Goal: Task Accomplishment & Management: Complete application form

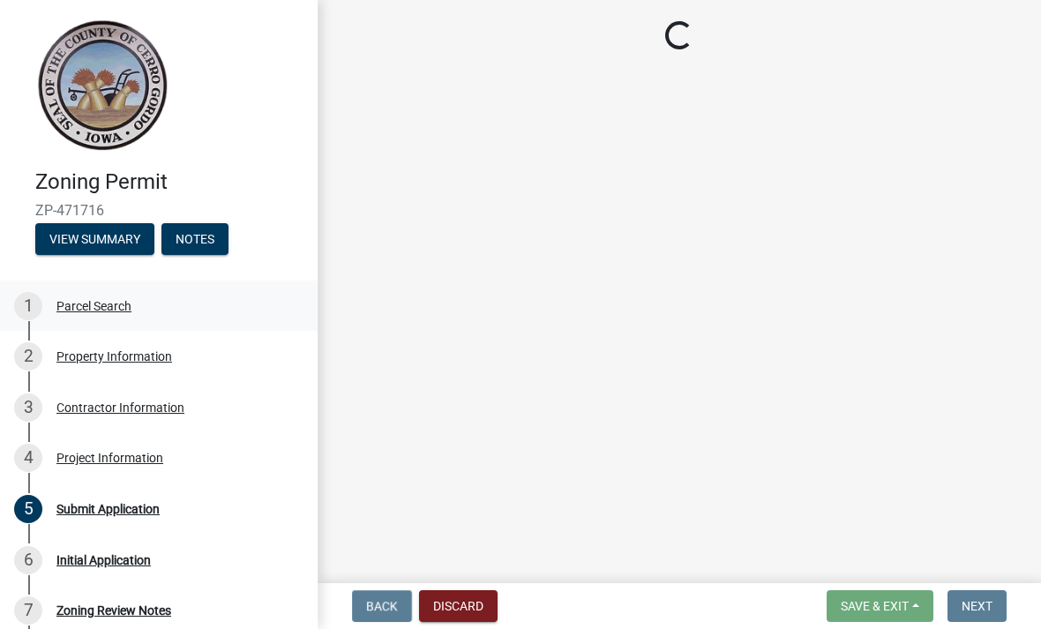
select select "e7334964-b5fd-4c79-b220-0b529d16c100"
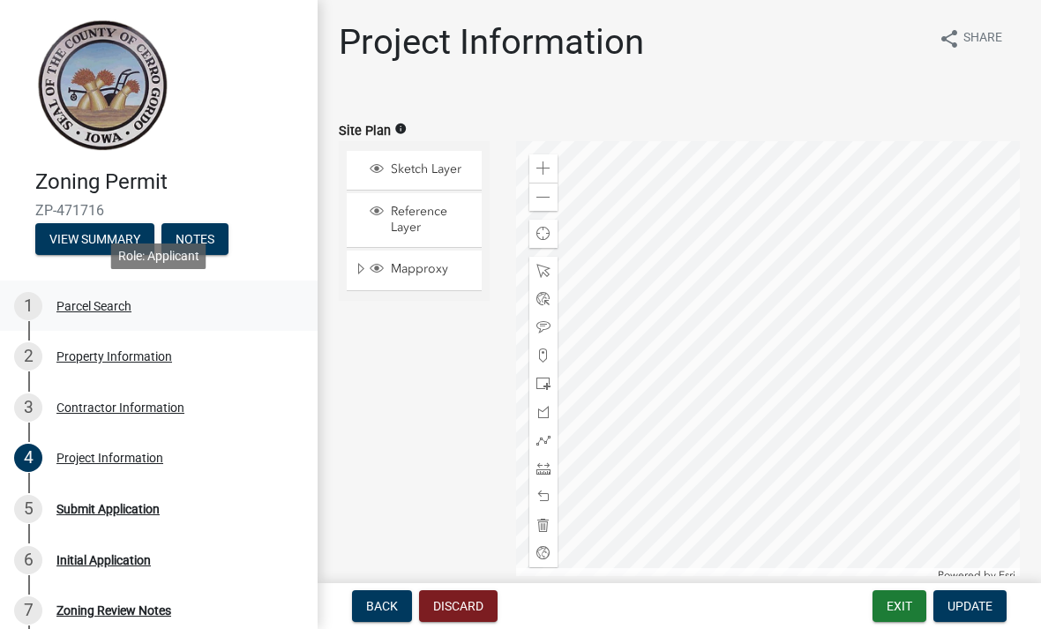
click at [104, 305] on div "Parcel Search" at bounding box center [93, 306] width 75 height 12
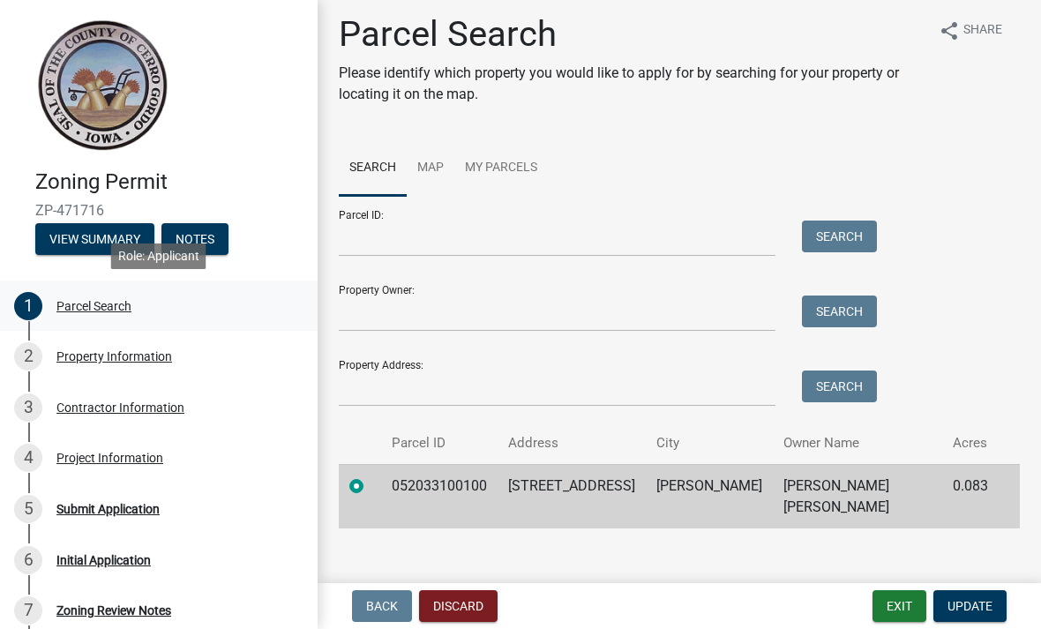
scroll to position [7, 0]
click at [83, 302] on div "Parcel Search" at bounding box center [93, 306] width 75 height 12
click at [111, 363] on div "Property Information" at bounding box center [114, 356] width 116 height 12
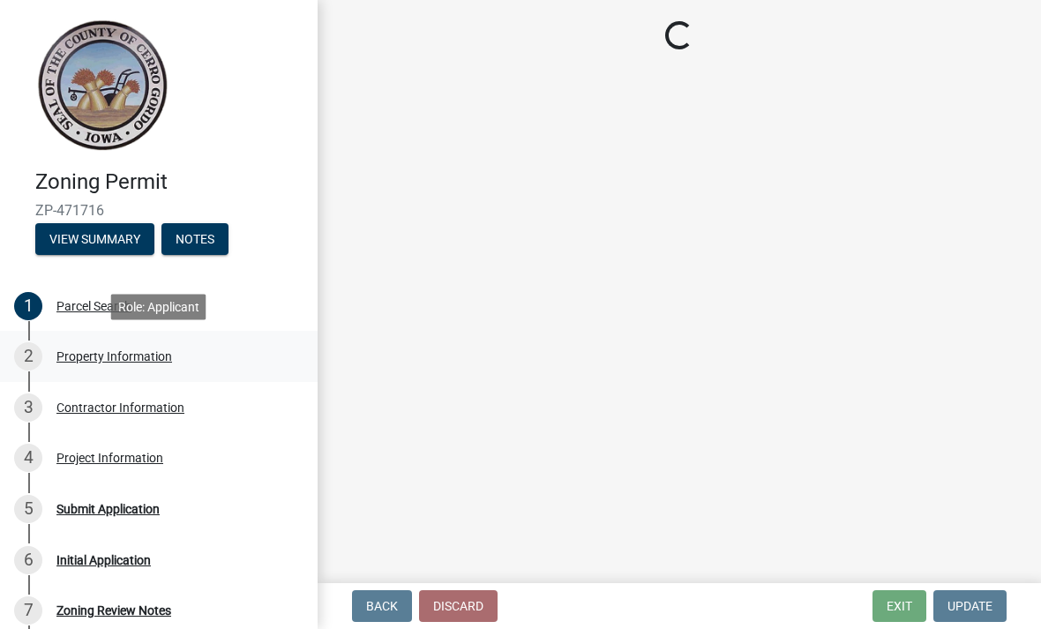
scroll to position [0, 0]
select select "7a5a2478-5b3b-459e-a372-388ca56f6284"
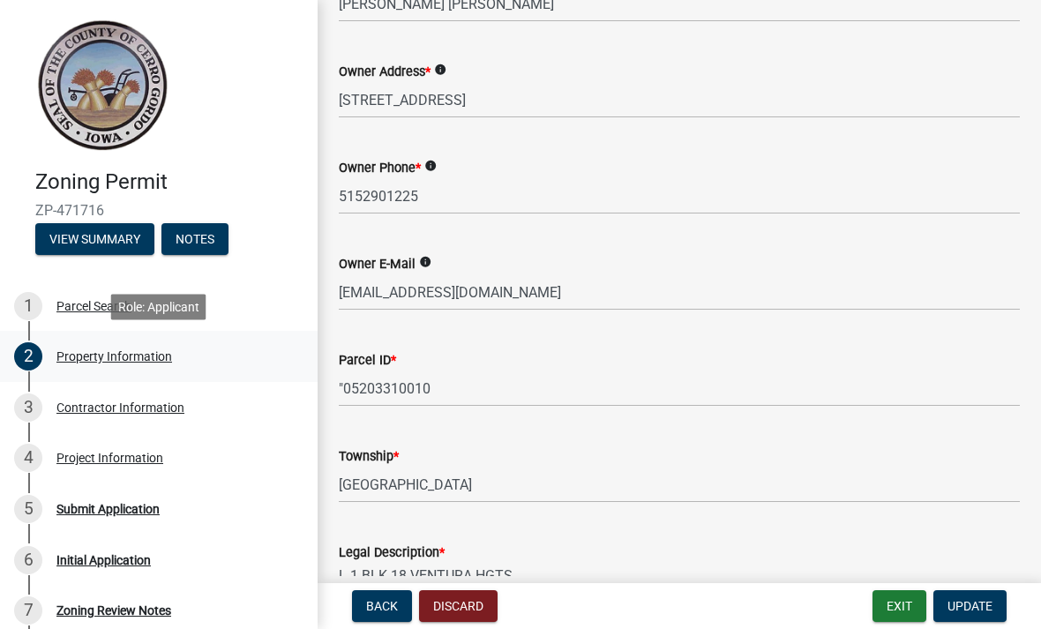
scroll to position [279, 0]
click at [96, 403] on div "Contractor Information" at bounding box center [120, 407] width 128 height 12
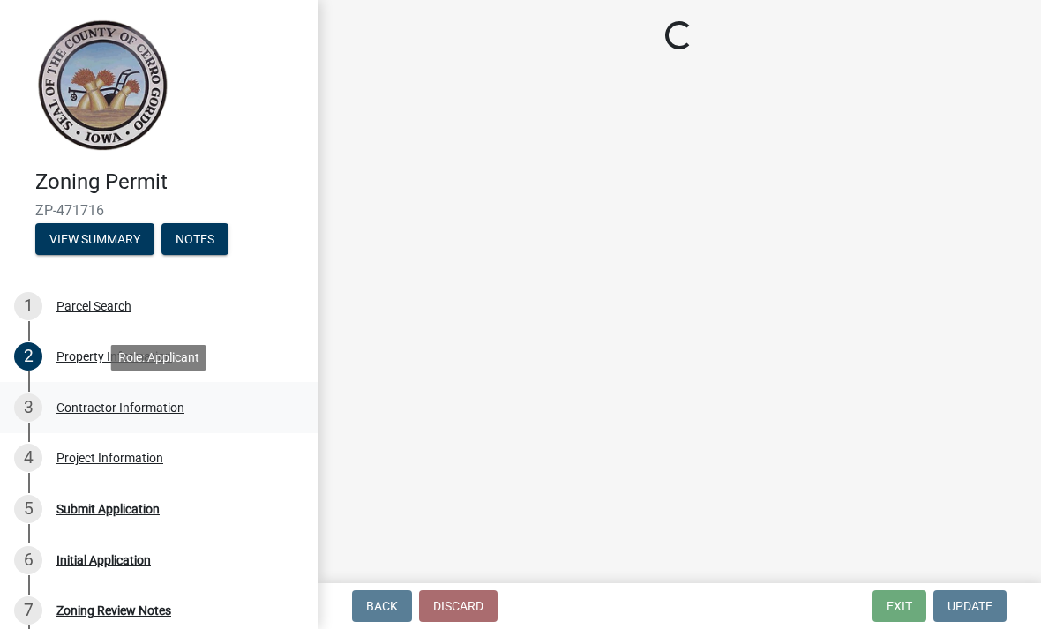
scroll to position [0, 0]
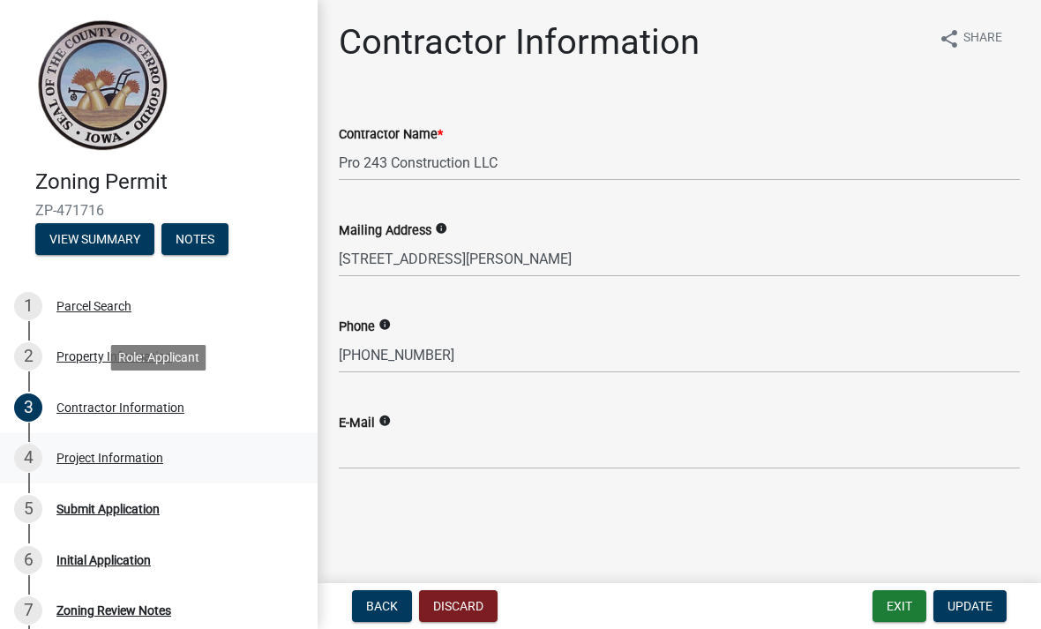
click at [85, 452] on div "Project Information" at bounding box center [109, 458] width 107 height 12
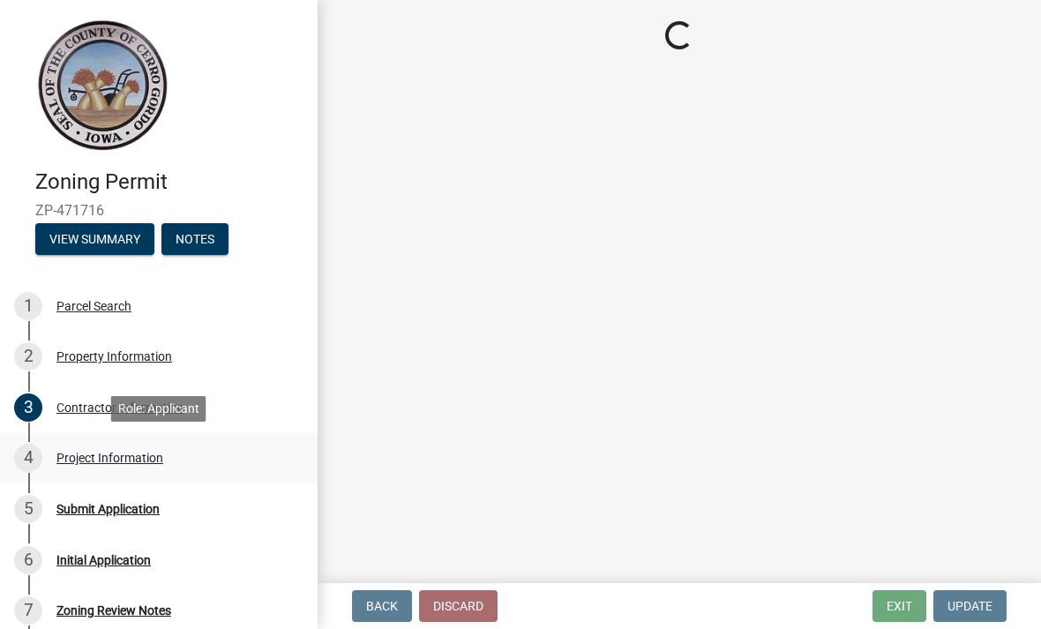
select select "e7334964-b5fd-4c79-b220-0b529d16c100"
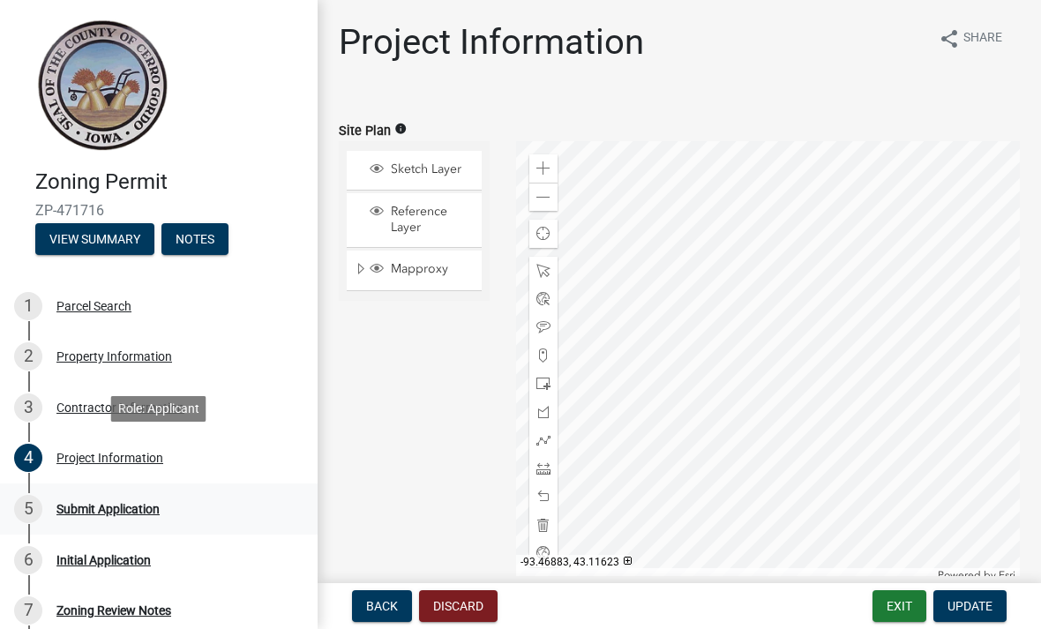
click at [68, 503] on div "Submit Application" at bounding box center [107, 509] width 103 height 12
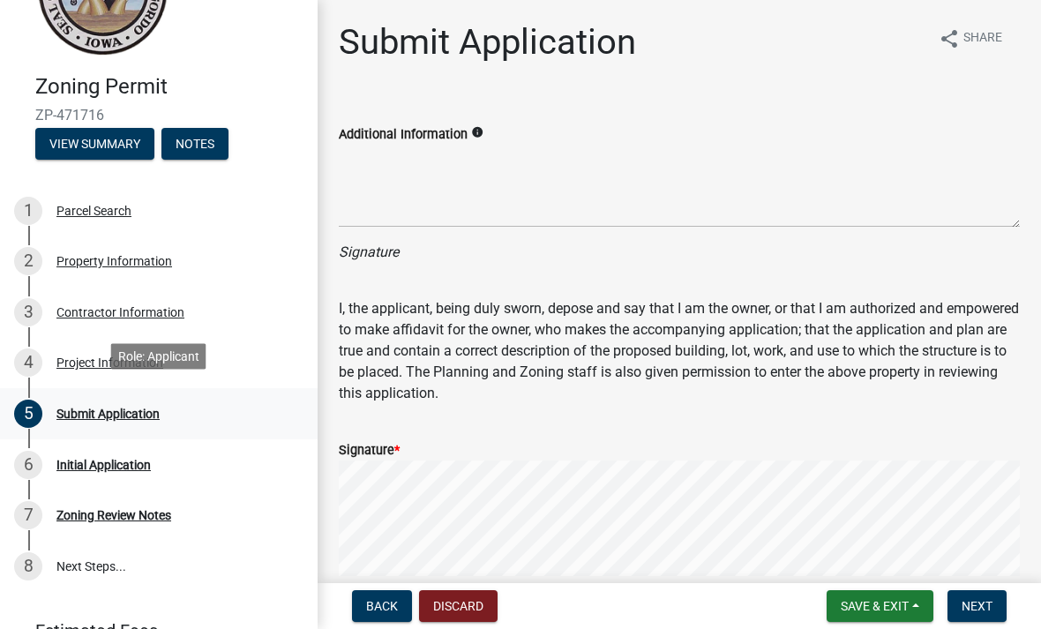
scroll to position [92, 0]
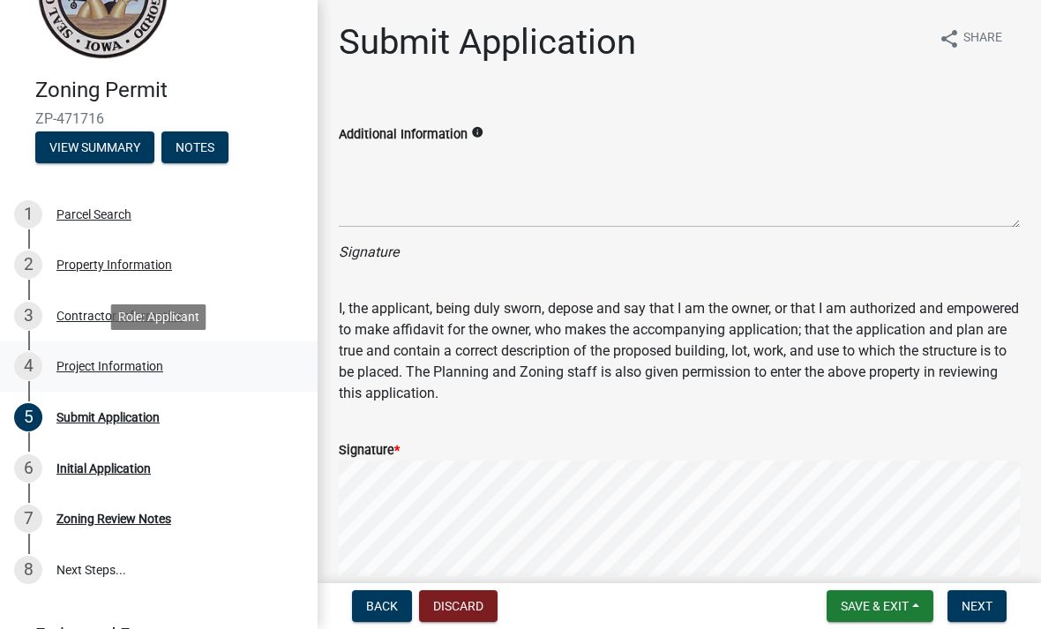
click at [75, 364] on div "Project Information" at bounding box center [109, 366] width 107 height 12
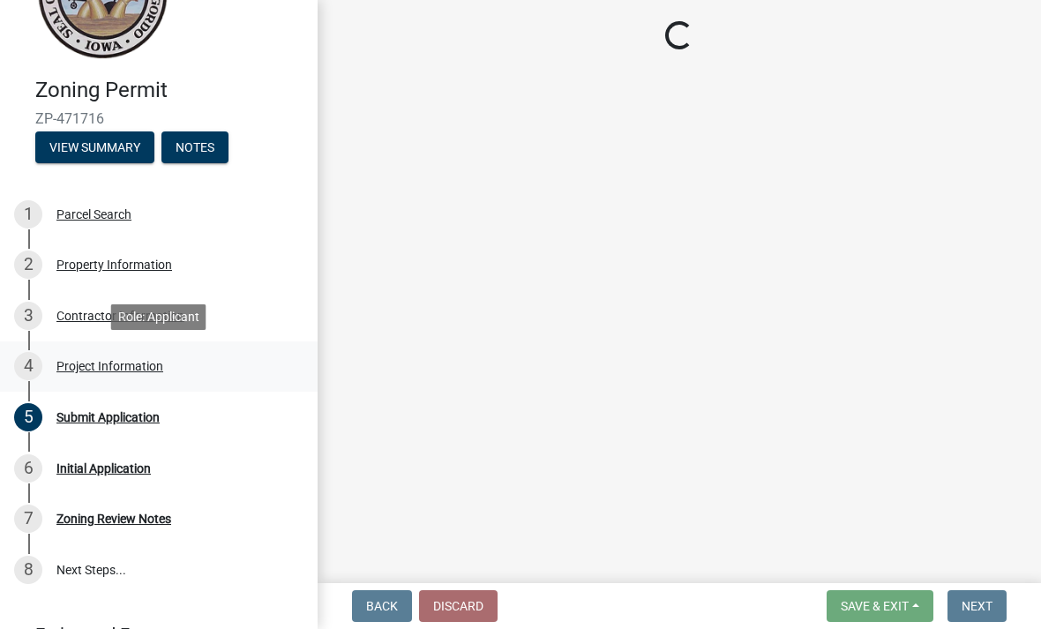
select select "e7334964-b5fd-4c79-b220-0b529d16c100"
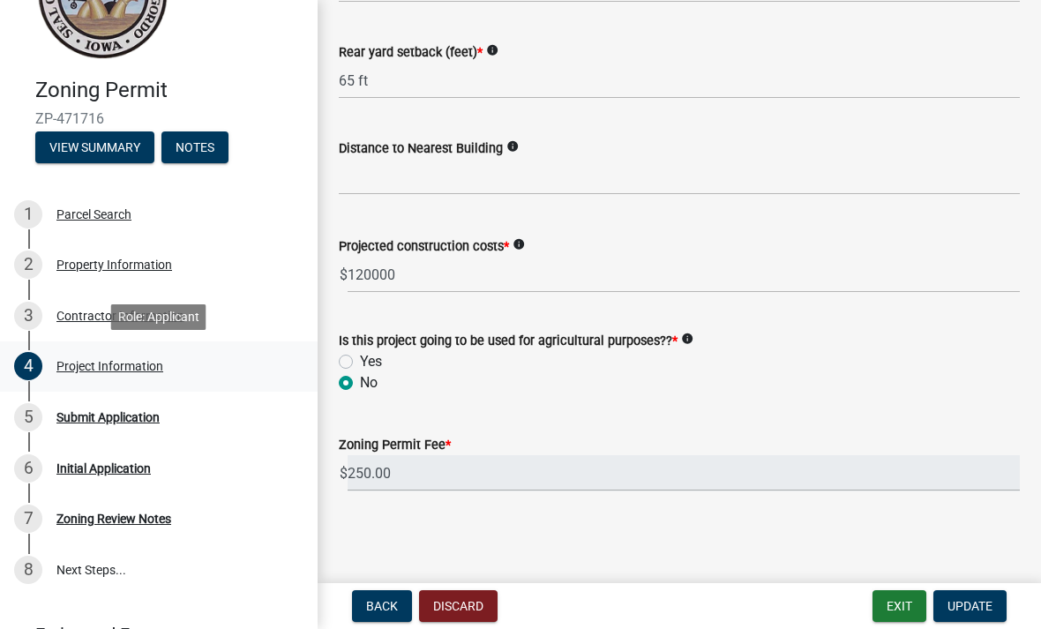
scroll to position [2051, 0]
click at [99, 429] on div "5 Submit Application" at bounding box center [151, 417] width 275 height 28
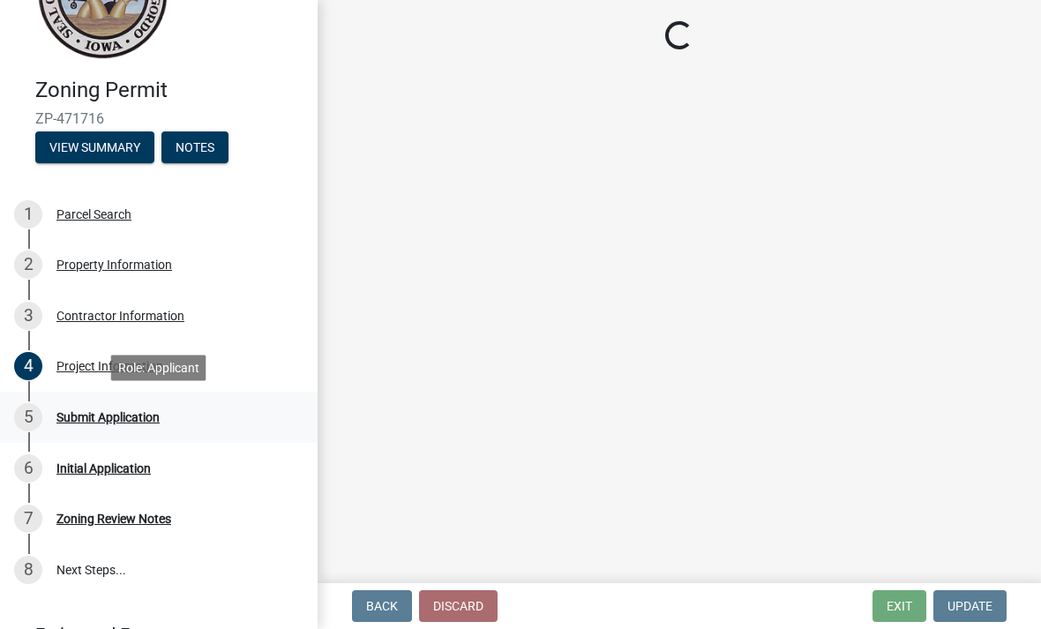
scroll to position [0, 0]
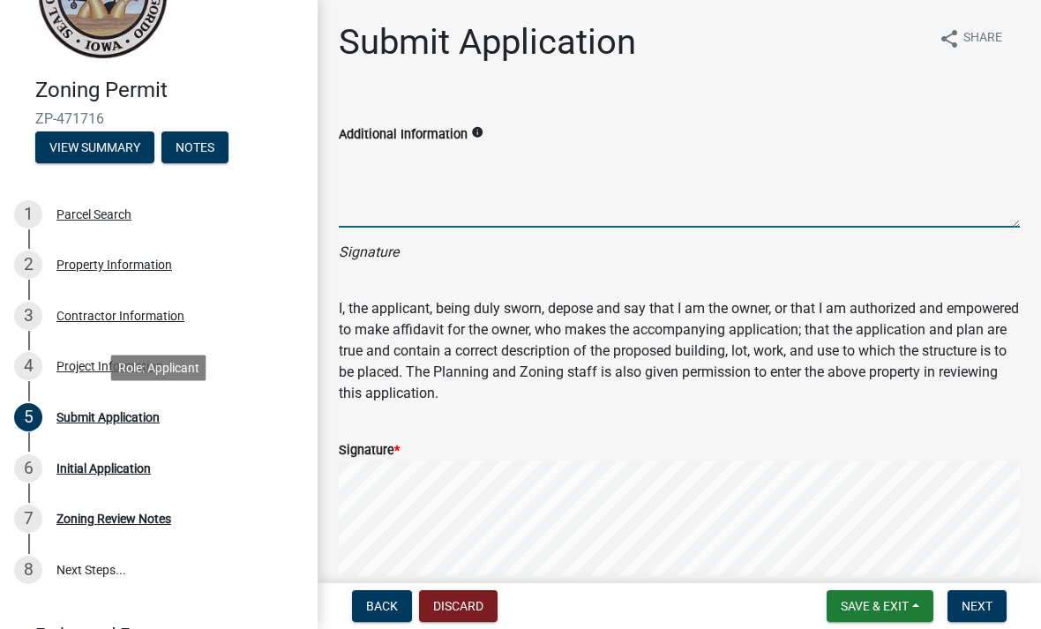
click at [398, 196] on textarea "Additional Information" at bounding box center [679, 186] width 681 height 83
click at [969, 615] on button "Next" at bounding box center [977, 606] width 59 height 32
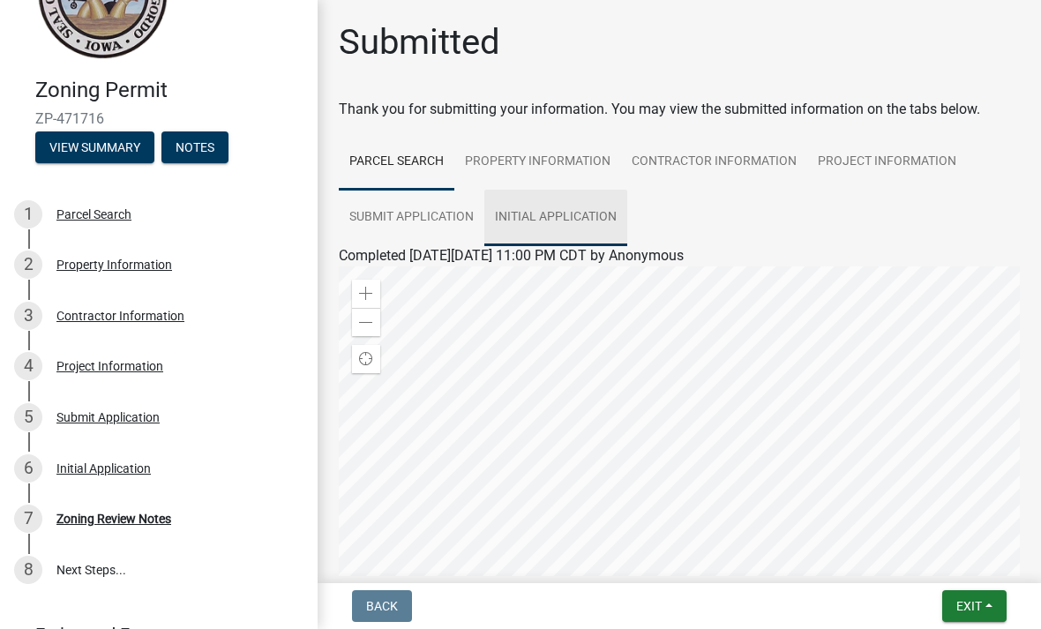
click at [562, 223] on link "Initial Application" at bounding box center [555, 218] width 143 height 56
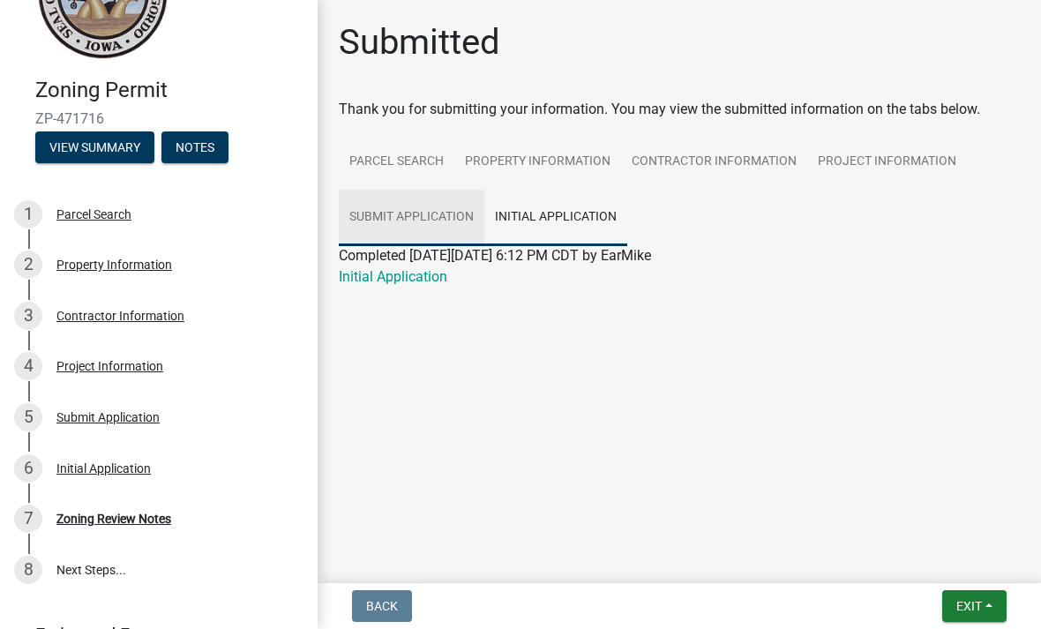
click at [393, 219] on link "Submit Application" at bounding box center [412, 218] width 146 height 56
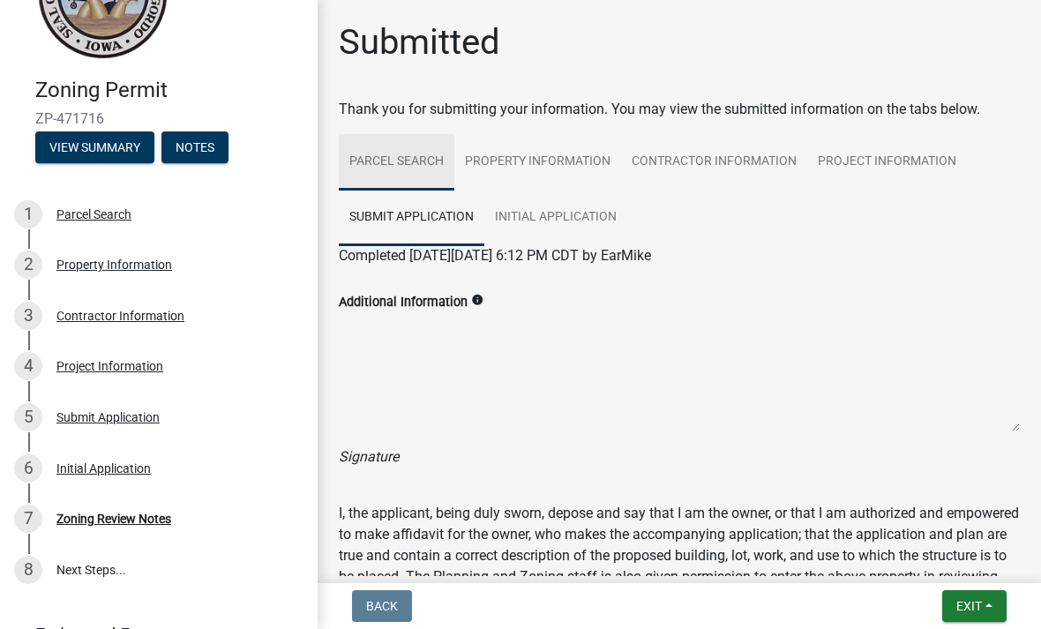
click at [408, 160] on link "Parcel Search" at bounding box center [397, 162] width 116 height 56
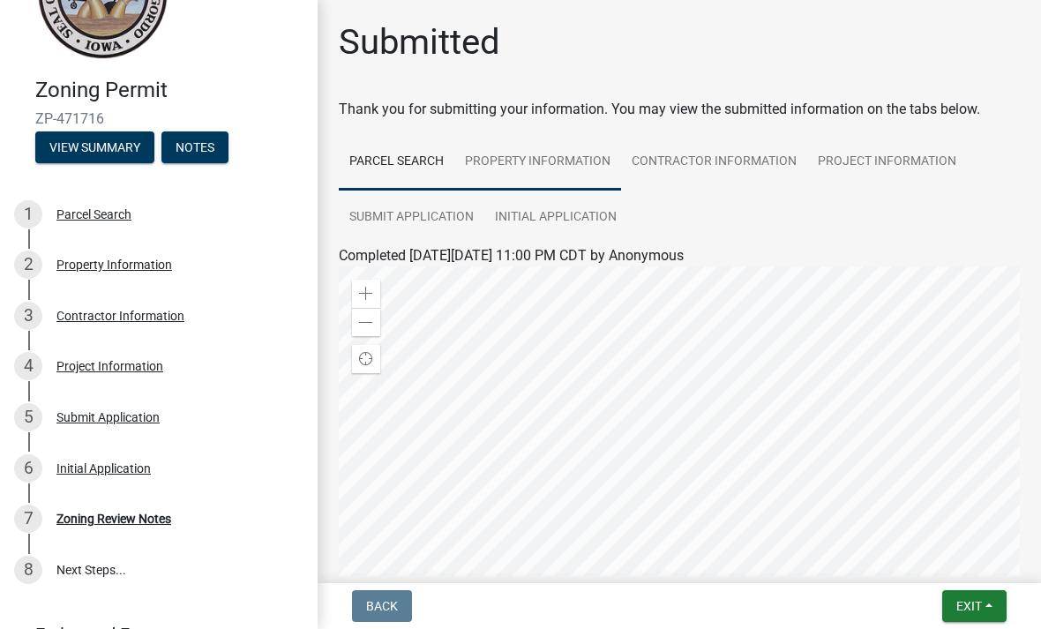
click at [529, 167] on link "Property Information" at bounding box center [537, 162] width 167 height 56
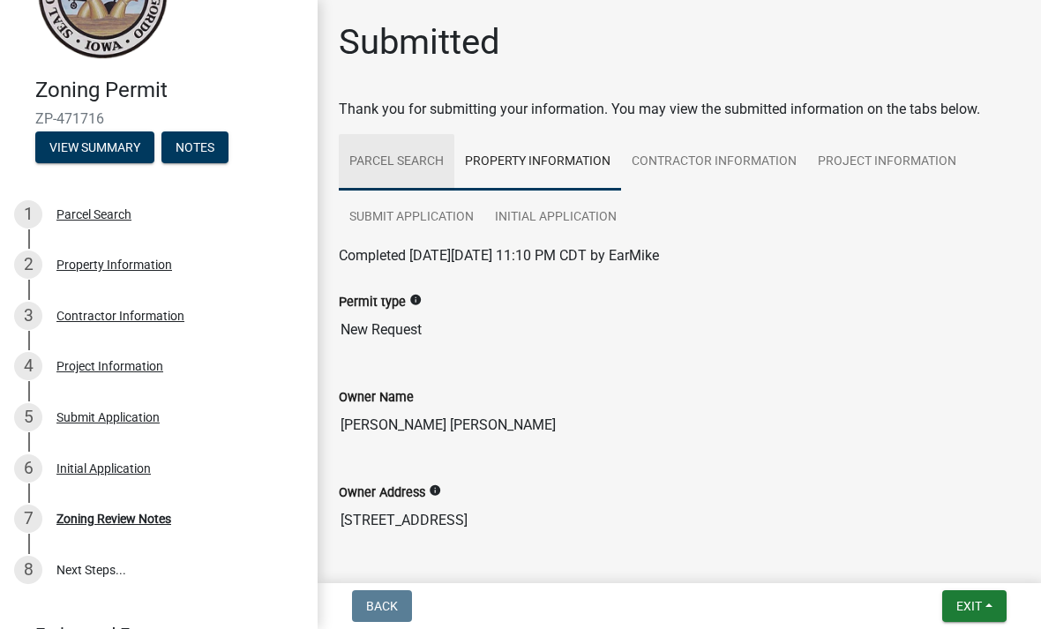
click at [391, 166] on link "Parcel Search" at bounding box center [397, 162] width 116 height 56
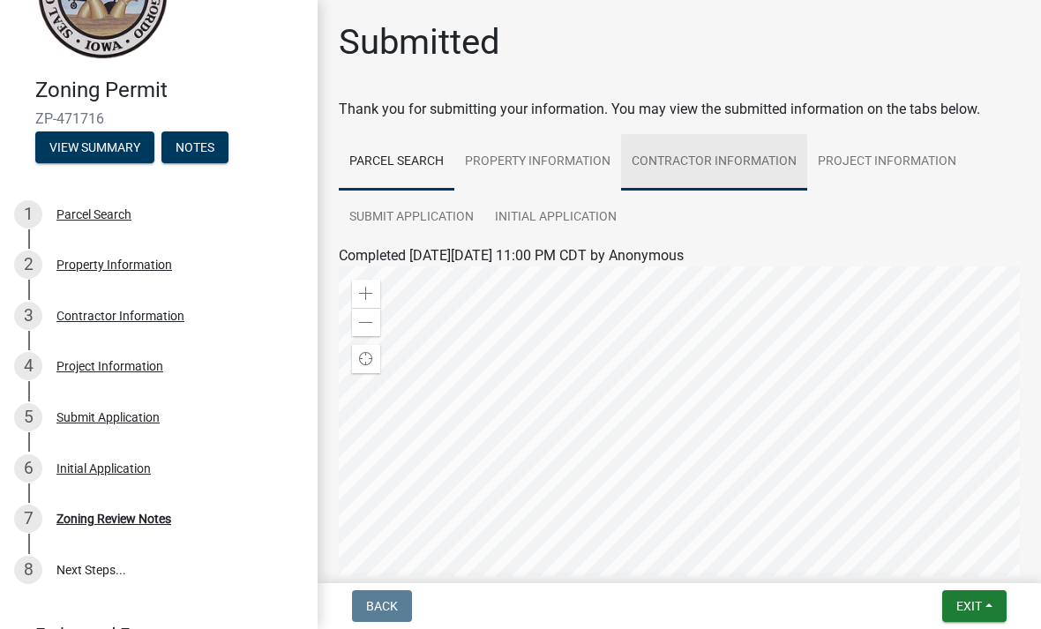
click at [750, 169] on link "Contractor Information" at bounding box center [714, 162] width 186 height 56
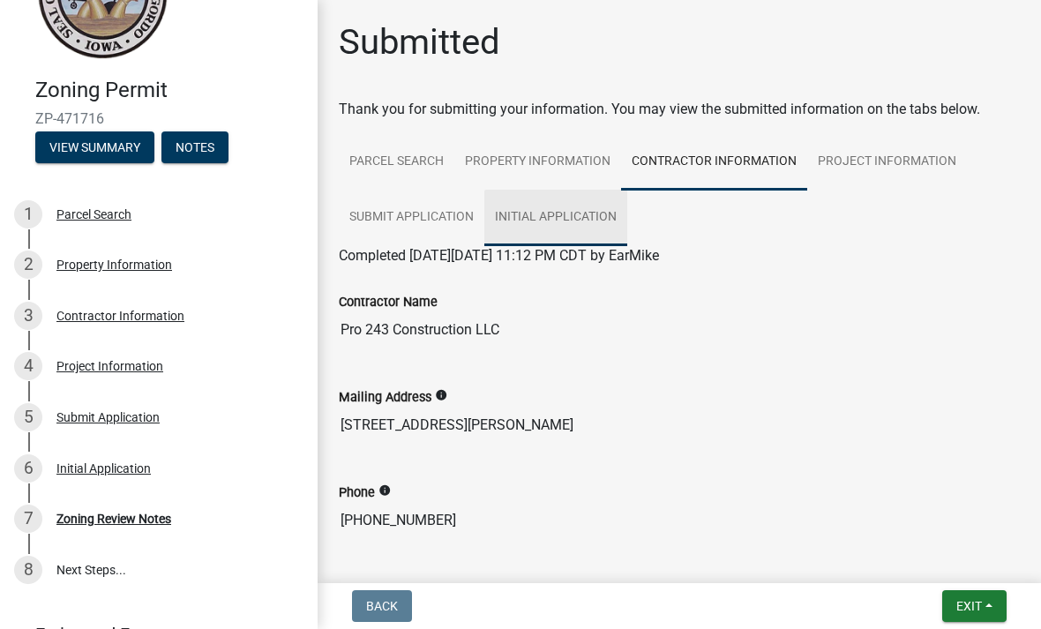
click at [547, 222] on link "Initial Application" at bounding box center [555, 218] width 143 height 56
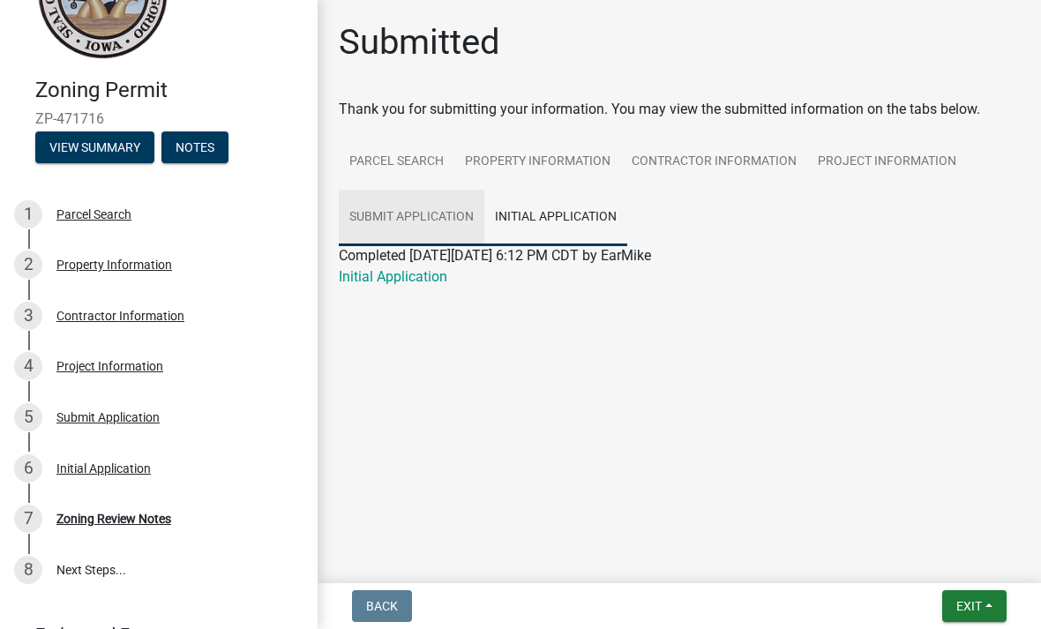
click at [382, 227] on link "Submit Application" at bounding box center [412, 218] width 146 height 56
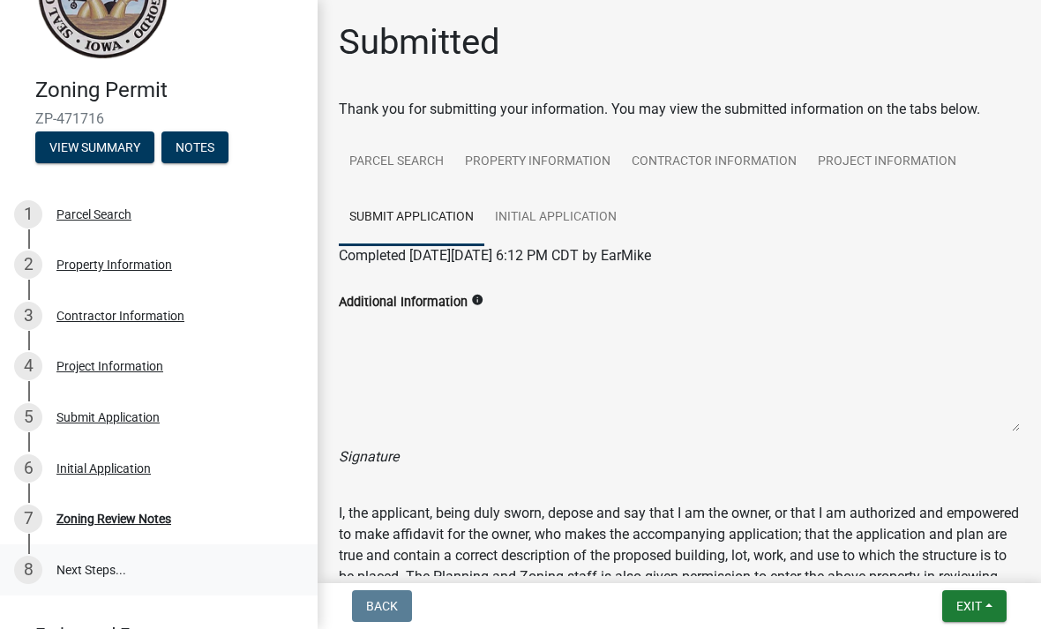
click at [86, 568] on link "8 Next Steps..." at bounding box center [159, 569] width 318 height 51
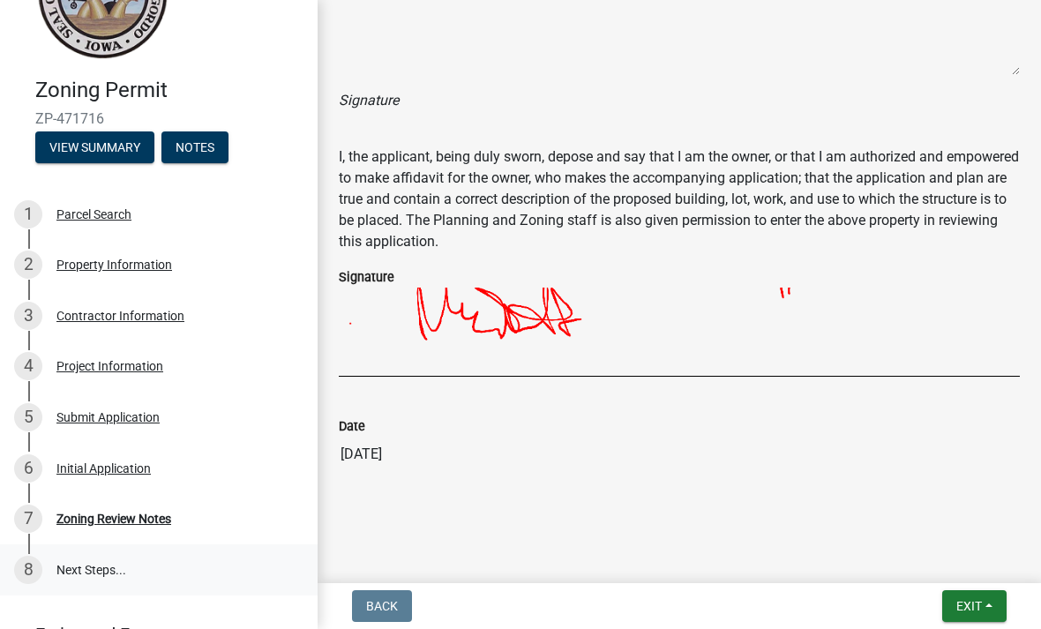
scroll to position [356, 0]
click at [79, 575] on link "8 Next Steps..." at bounding box center [159, 569] width 318 height 51
click at [93, 562] on link "8 Next Steps..." at bounding box center [159, 569] width 318 height 51
click at [985, 594] on button "Exit" at bounding box center [974, 606] width 64 height 32
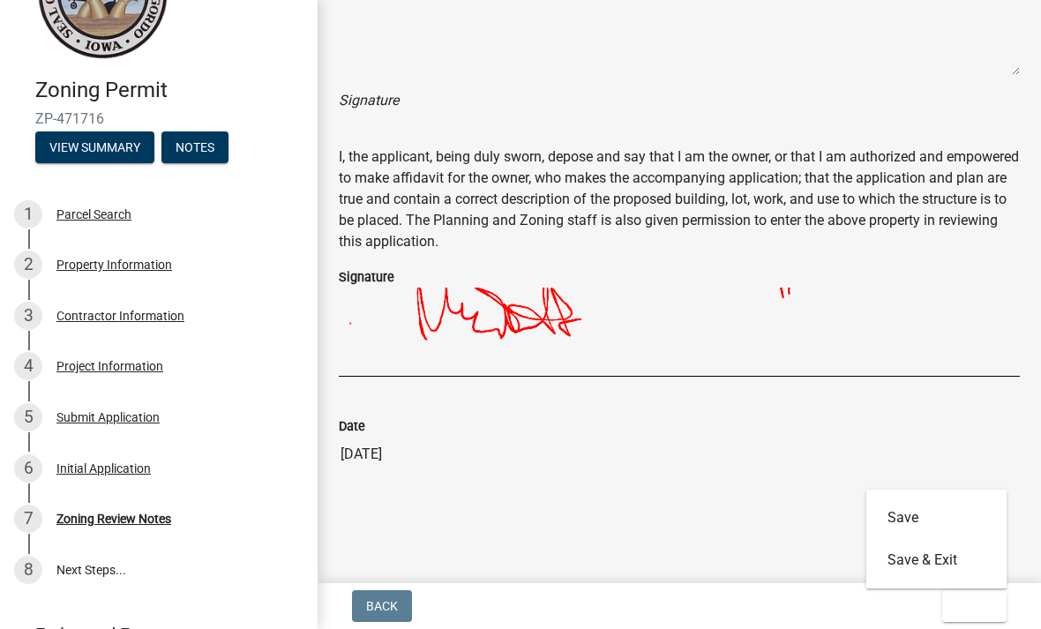
click at [990, 419] on div "Date" at bounding box center [679, 426] width 681 height 21
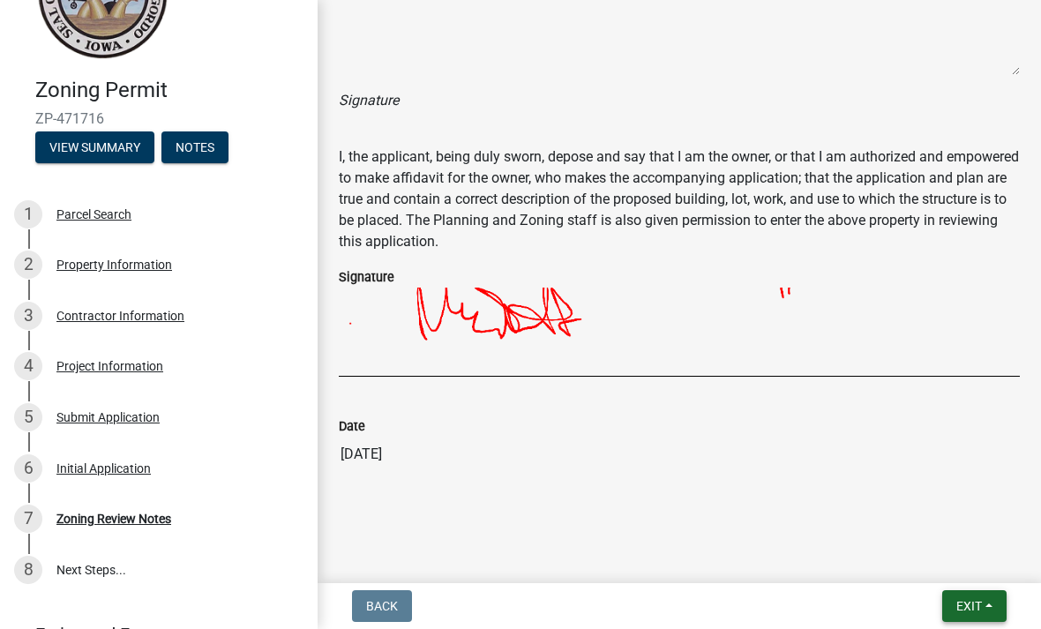
click at [980, 613] on span "Exit" at bounding box center [969, 606] width 26 height 14
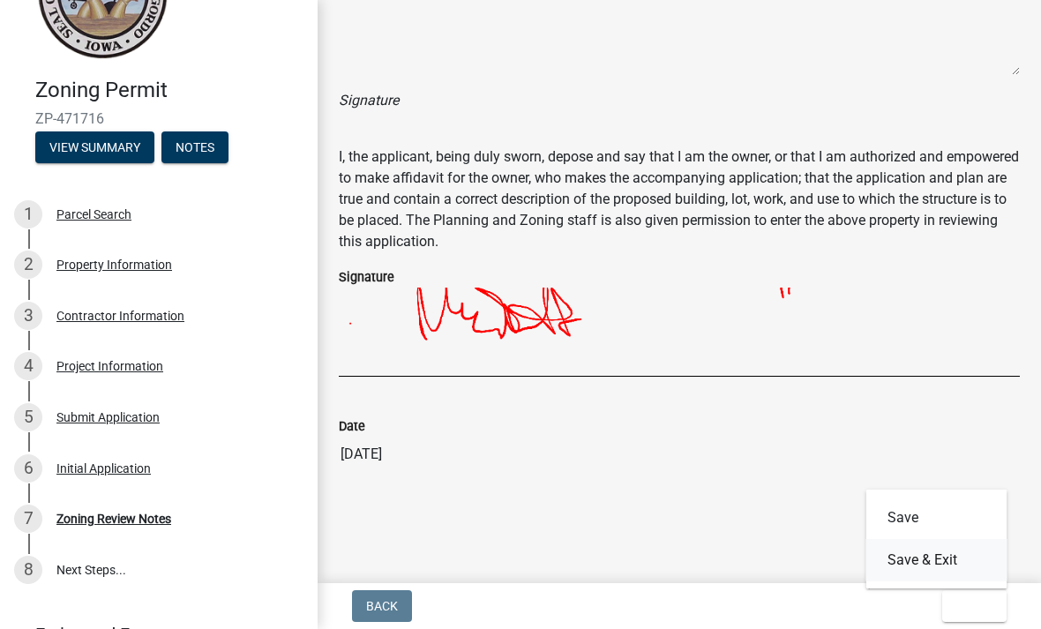
click at [942, 560] on button "Save & Exit" at bounding box center [936, 560] width 141 height 42
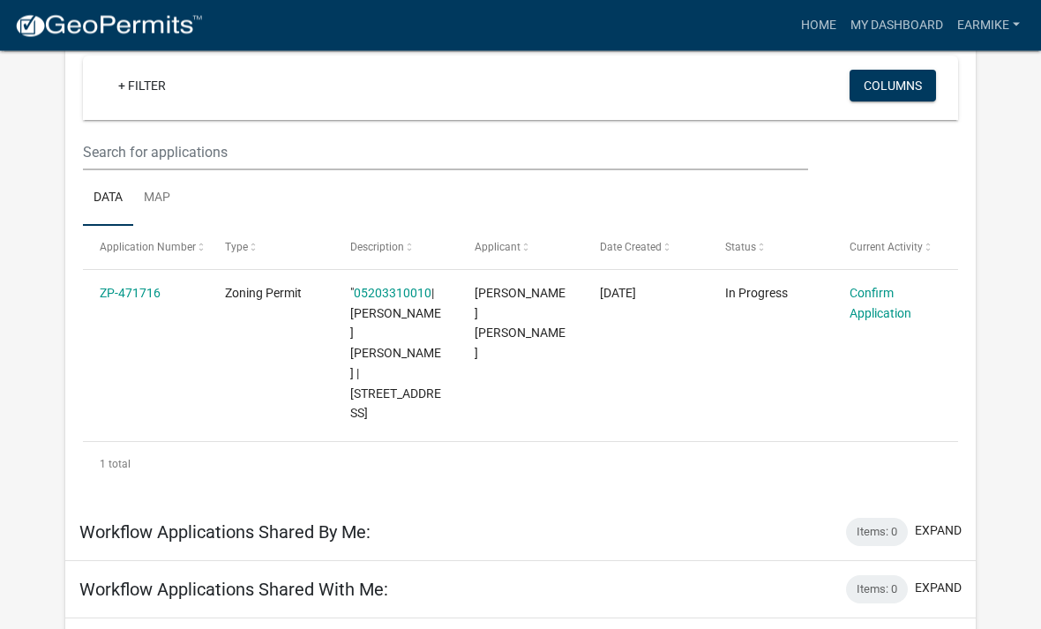
scroll to position [171, 0]
